Goal: Information Seeking & Learning: Learn about a topic

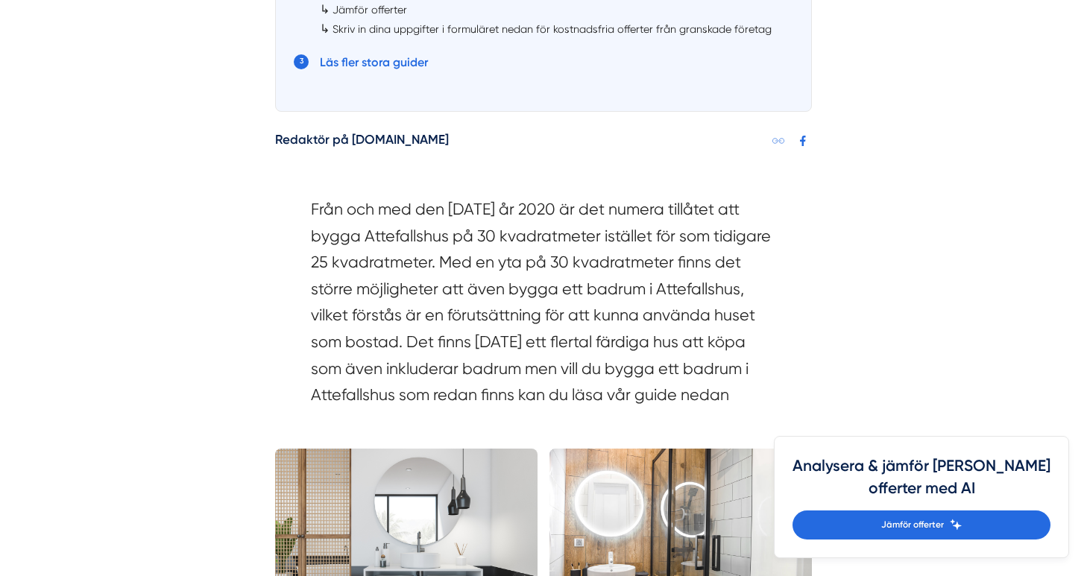
scroll to position [1052, 0]
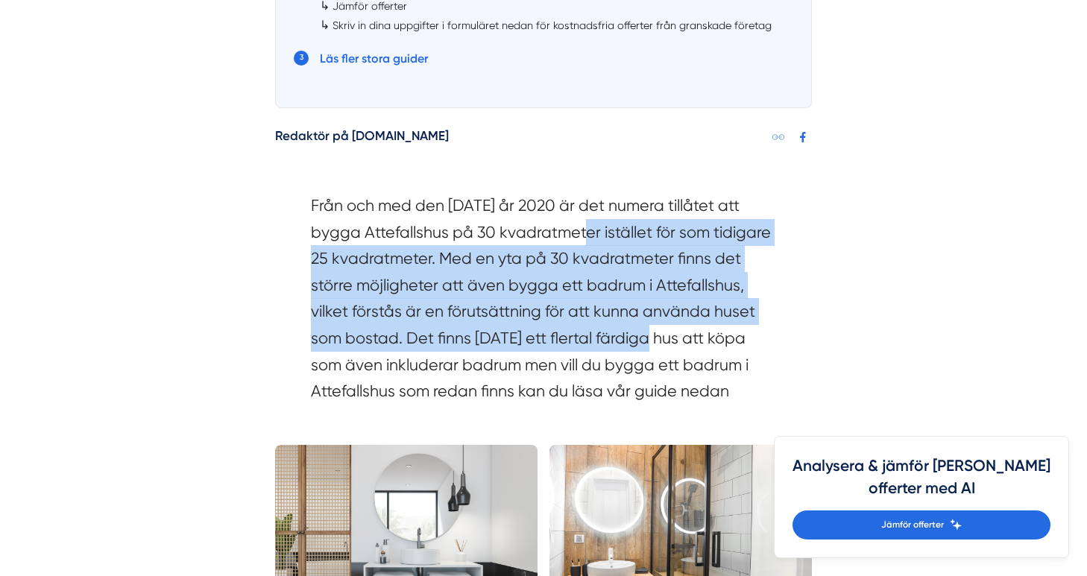
drag, startPoint x: 583, startPoint y: 214, endPoint x: 653, endPoint y: 329, distance: 135.1
click at [653, 329] on section "Från och med den [DATE] år 2020 är det numera tillåtet att bygga Attefallshus p…" at bounding box center [543, 302] width 465 height 220
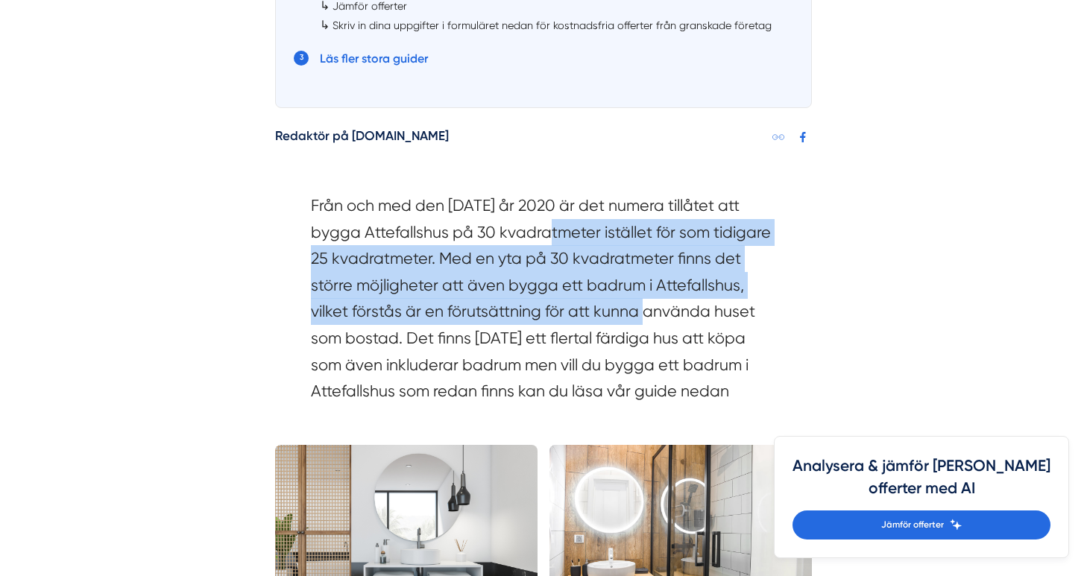
drag, startPoint x: 552, startPoint y: 230, endPoint x: 658, endPoint y: 319, distance: 138.6
click at [657, 318] on section "Från och med den [DATE] år 2020 är det numera tillåtet att bygga Attefallshus p…" at bounding box center [543, 302] width 465 height 220
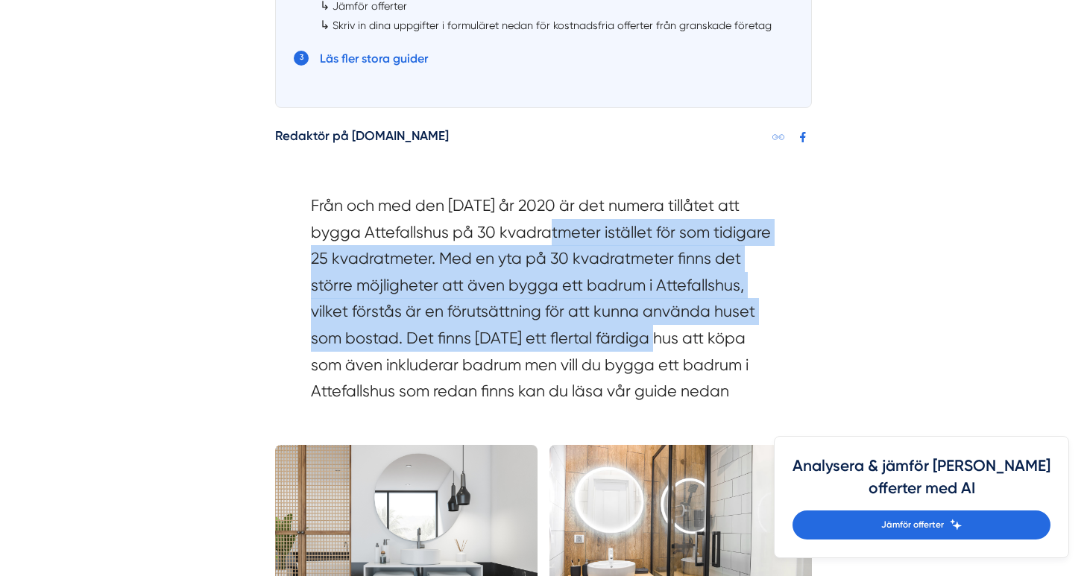
click at [658, 319] on section "Från och med den [DATE] år 2020 är det numera tillåtet att bygga Attefallshus p…" at bounding box center [543, 302] width 465 height 220
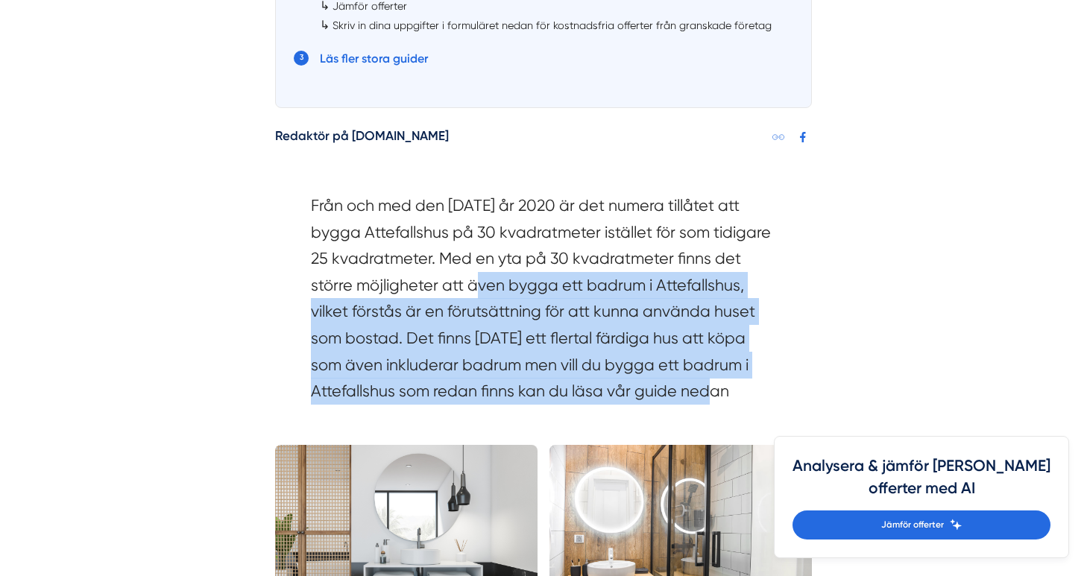
drag, startPoint x: 794, startPoint y: 368, endPoint x: 472, endPoint y: 277, distance: 334.8
click at [472, 277] on div "Från och med den [DATE] år 2020 är det numera tillåtet att bygga Attefallshus p…" at bounding box center [543, 302] width 537 height 265
click at [472, 277] on section "Från och med den [DATE] år 2020 är det numera tillåtet att bygga Attefallshus p…" at bounding box center [543, 302] width 465 height 220
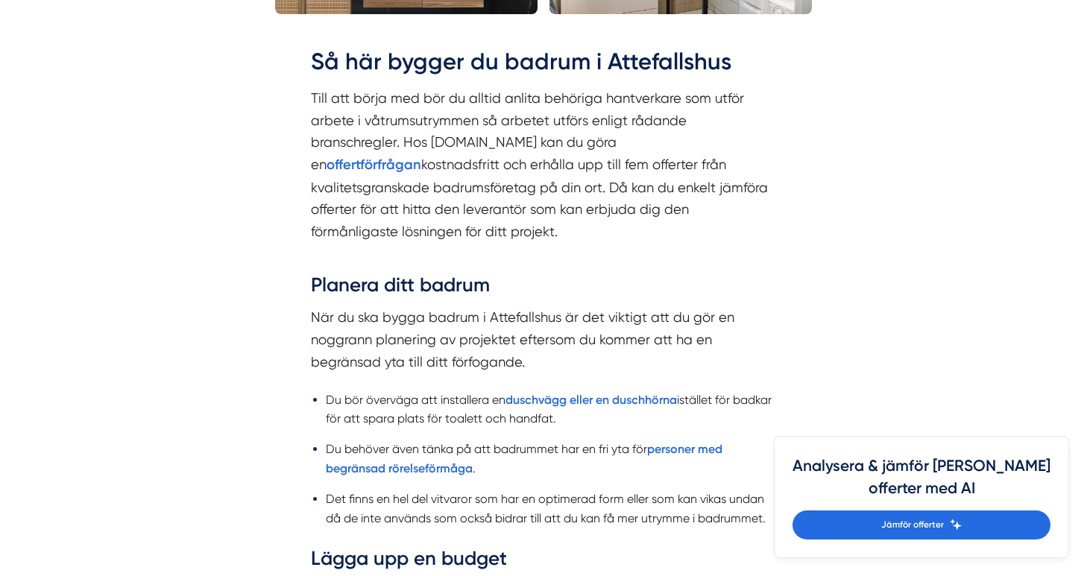
scroll to position [2106, 0]
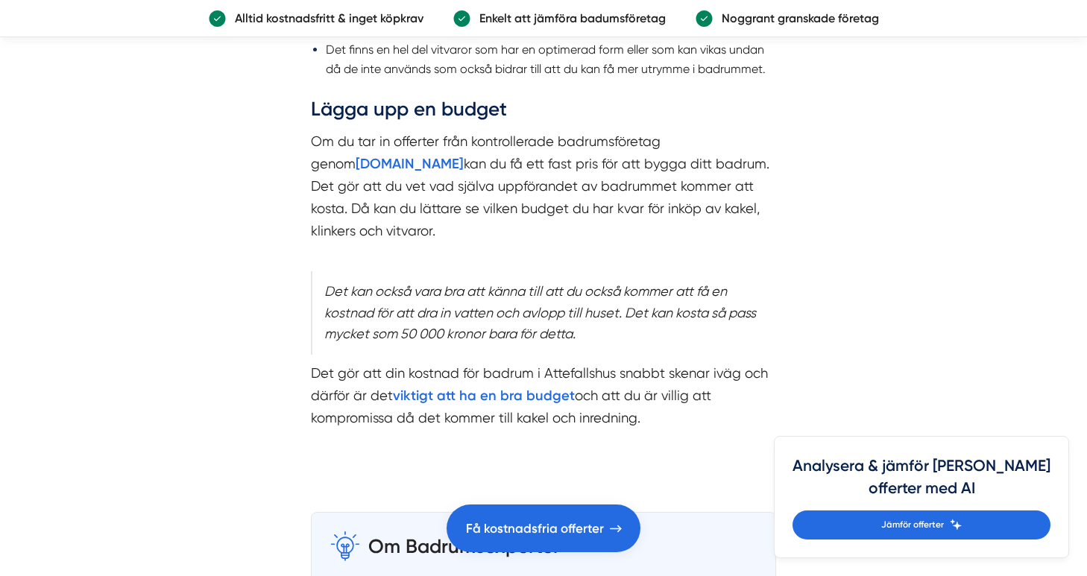
drag, startPoint x: 382, startPoint y: 106, endPoint x: 468, endPoint y: 159, distance: 101.4
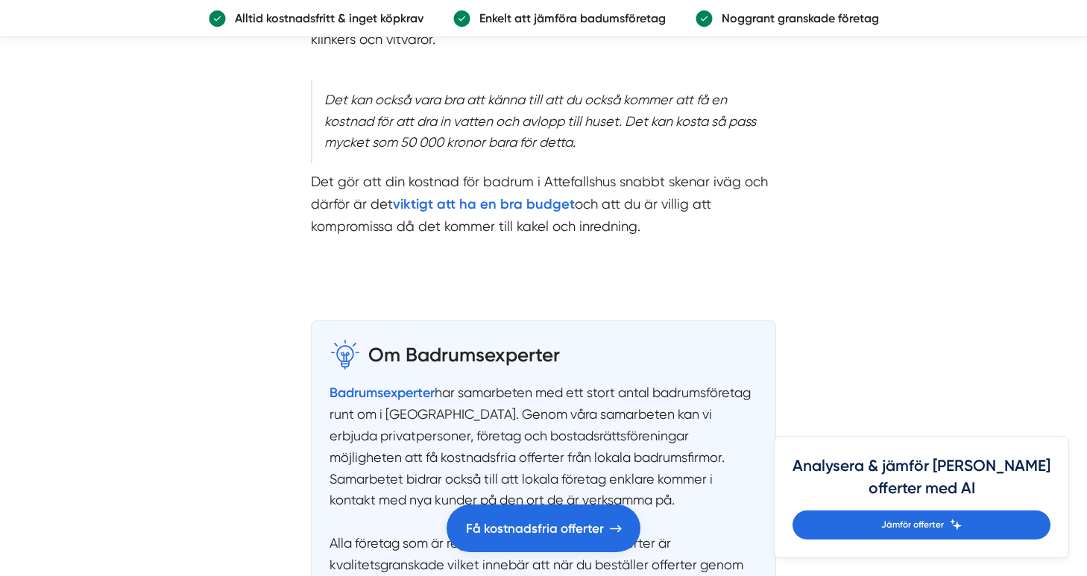
scroll to position [2311, 0]
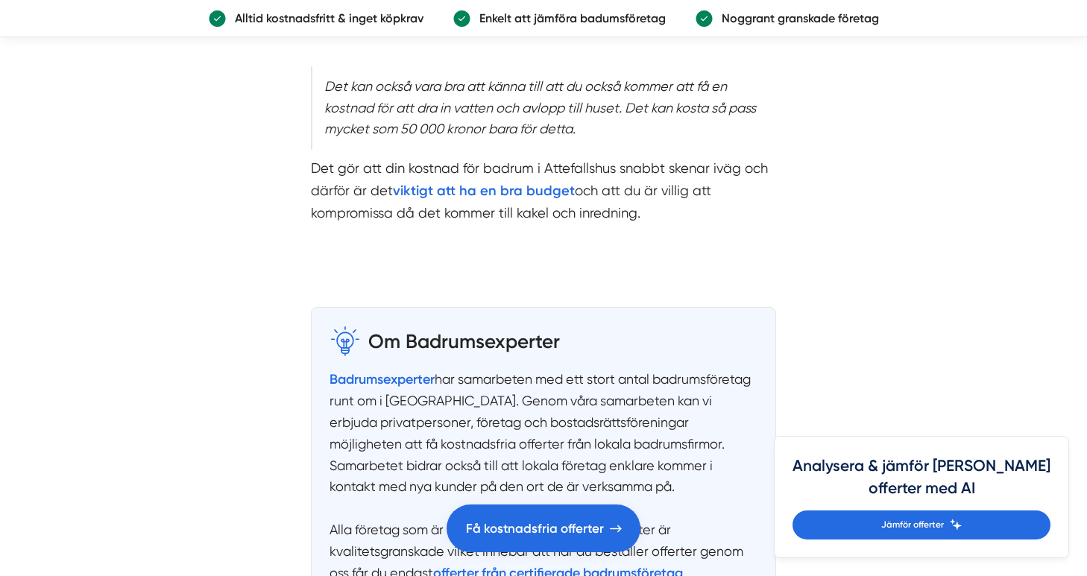
drag, startPoint x: 511, startPoint y: 306, endPoint x: 605, endPoint y: 393, distance: 128.2
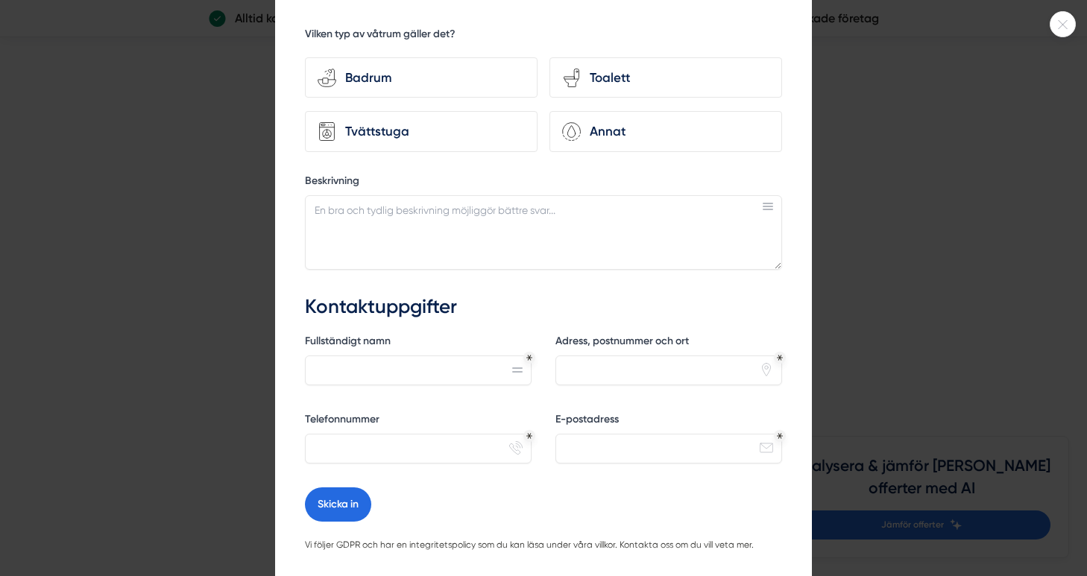
scroll to position [240, 0]
